Goal: Check status

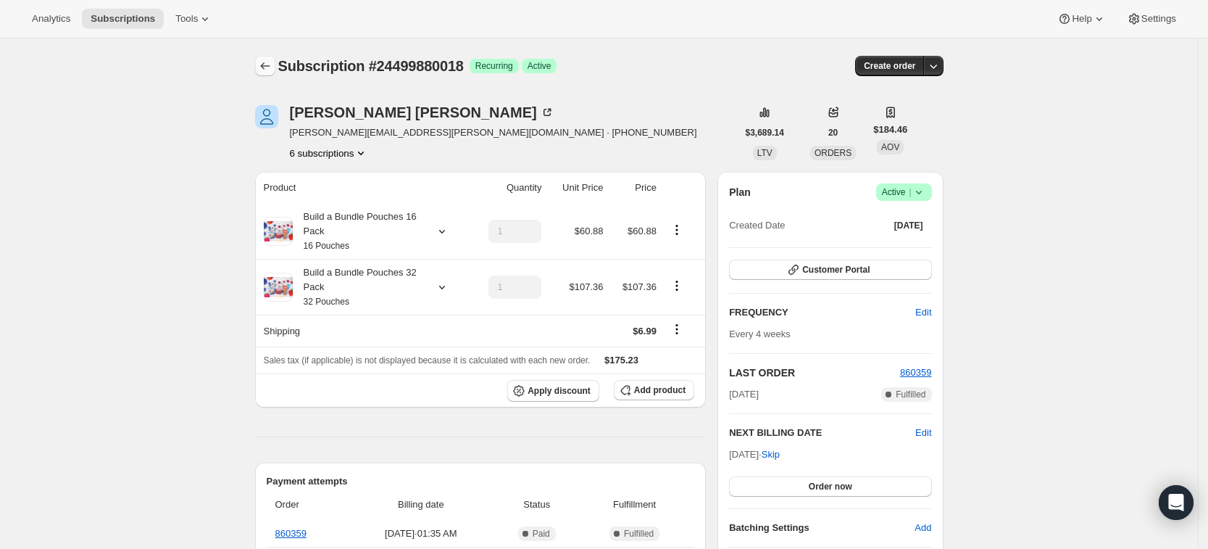
click at [262, 67] on button "Subscriptions" at bounding box center [265, 66] width 20 height 20
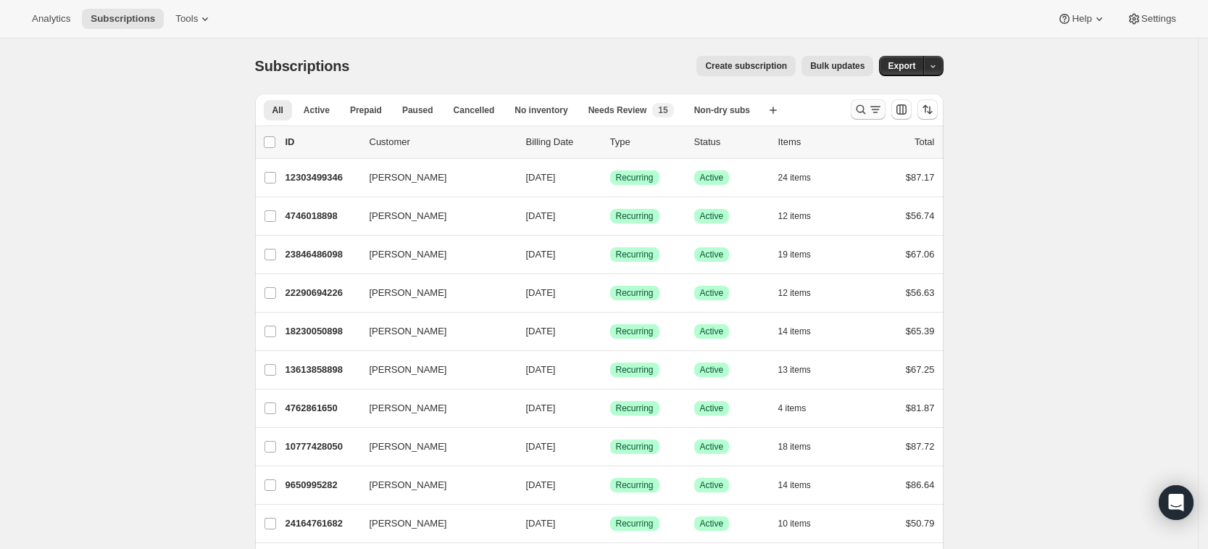
click at [864, 110] on icon "Search and filter results" at bounding box center [861, 109] width 14 height 14
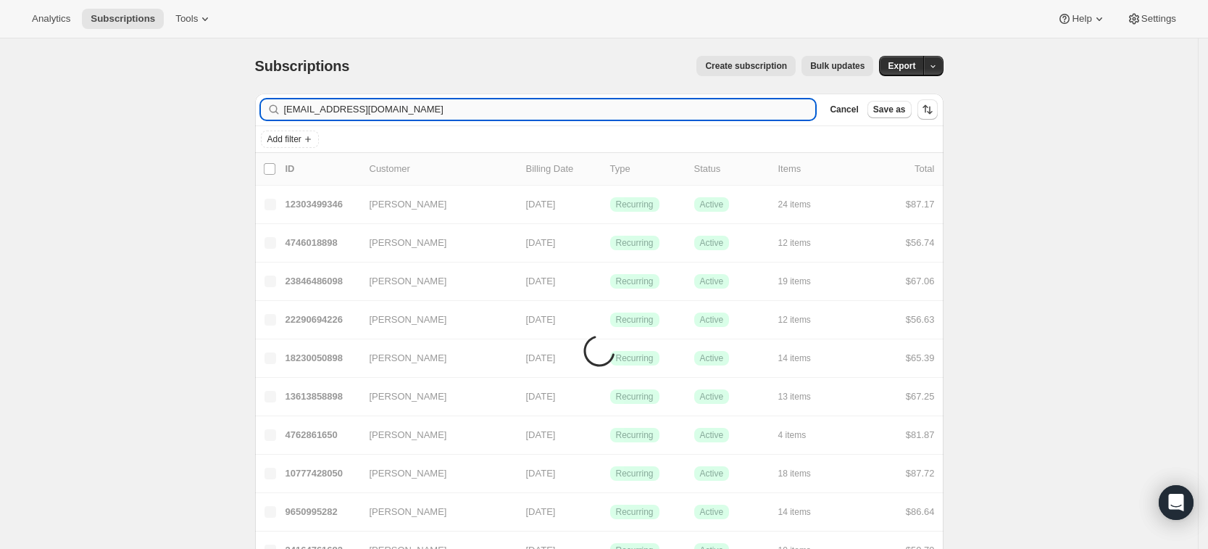
type input "[EMAIL_ADDRESS][DOMAIN_NAME]"
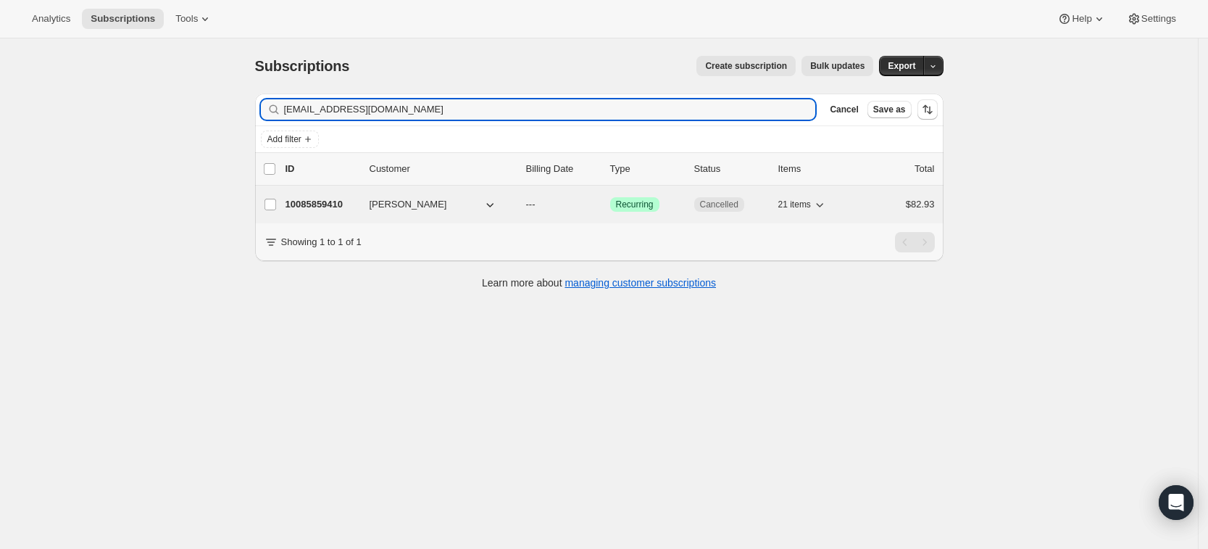
click at [319, 197] on p "10085859410" at bounding box center [322, 204] width 72 height 14
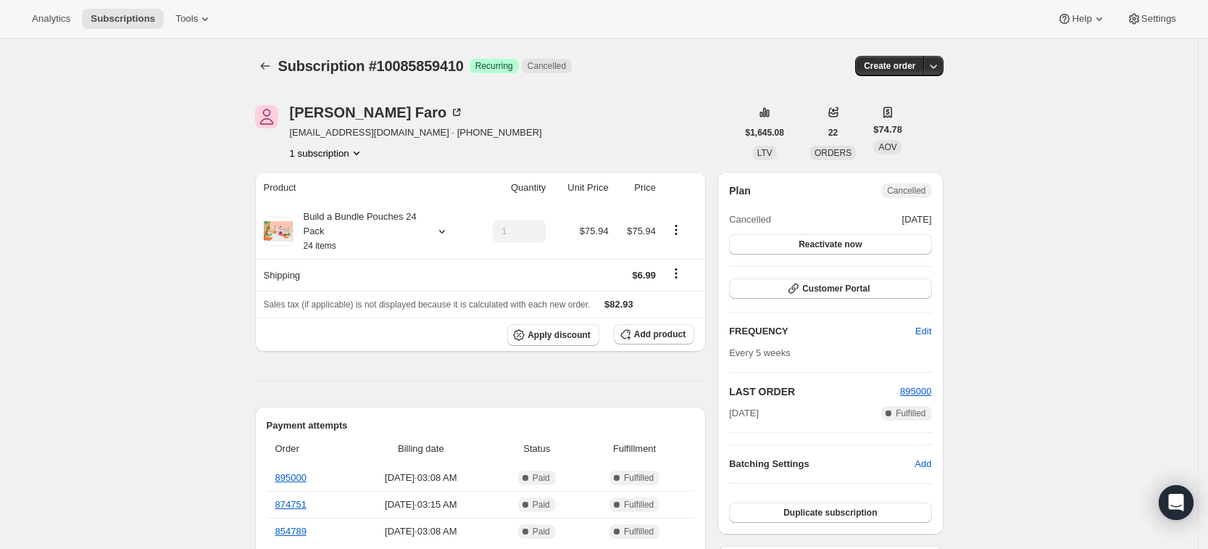
scroll to position [11, 0]
